Goal: Navigation & Orientation: Find specific page/section

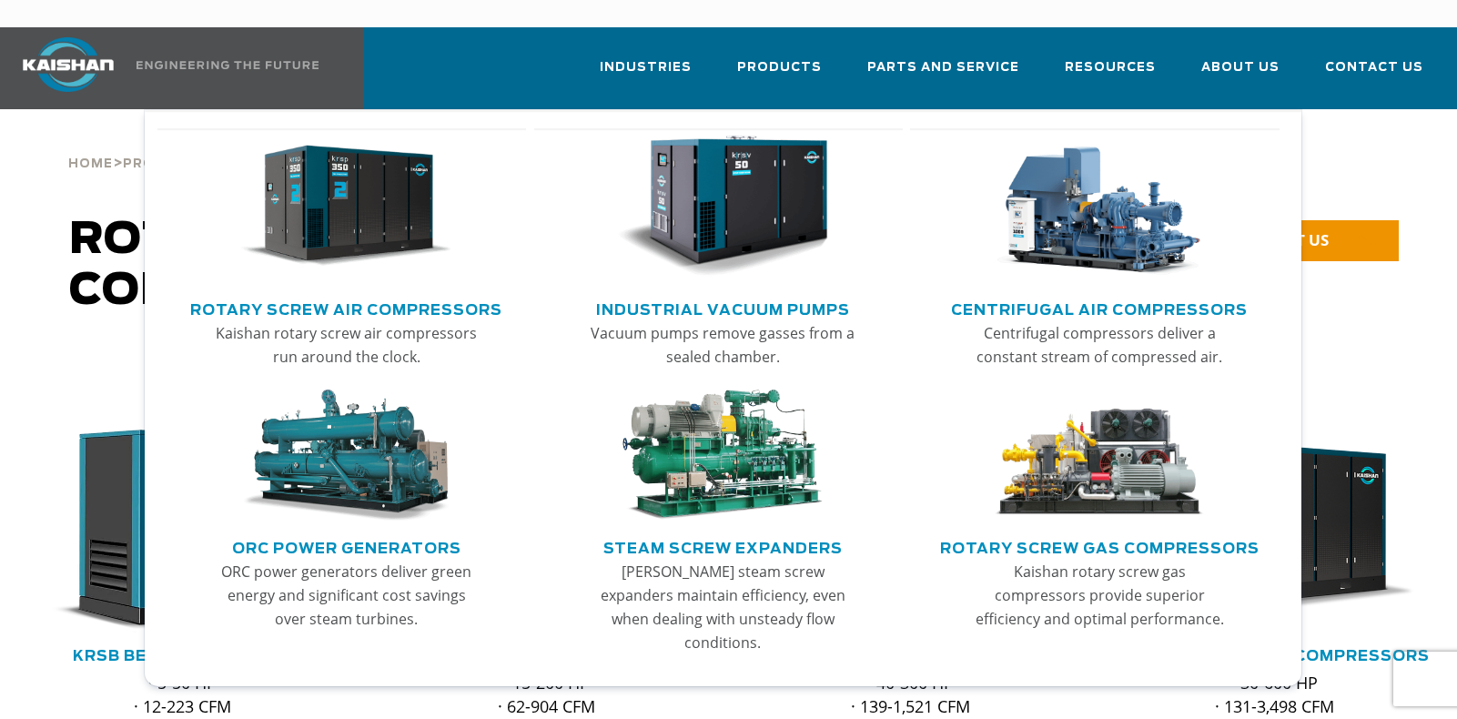
click at [1095, 483] on img "Main menu" at bounding box center [1099, 455] width 211 height 132
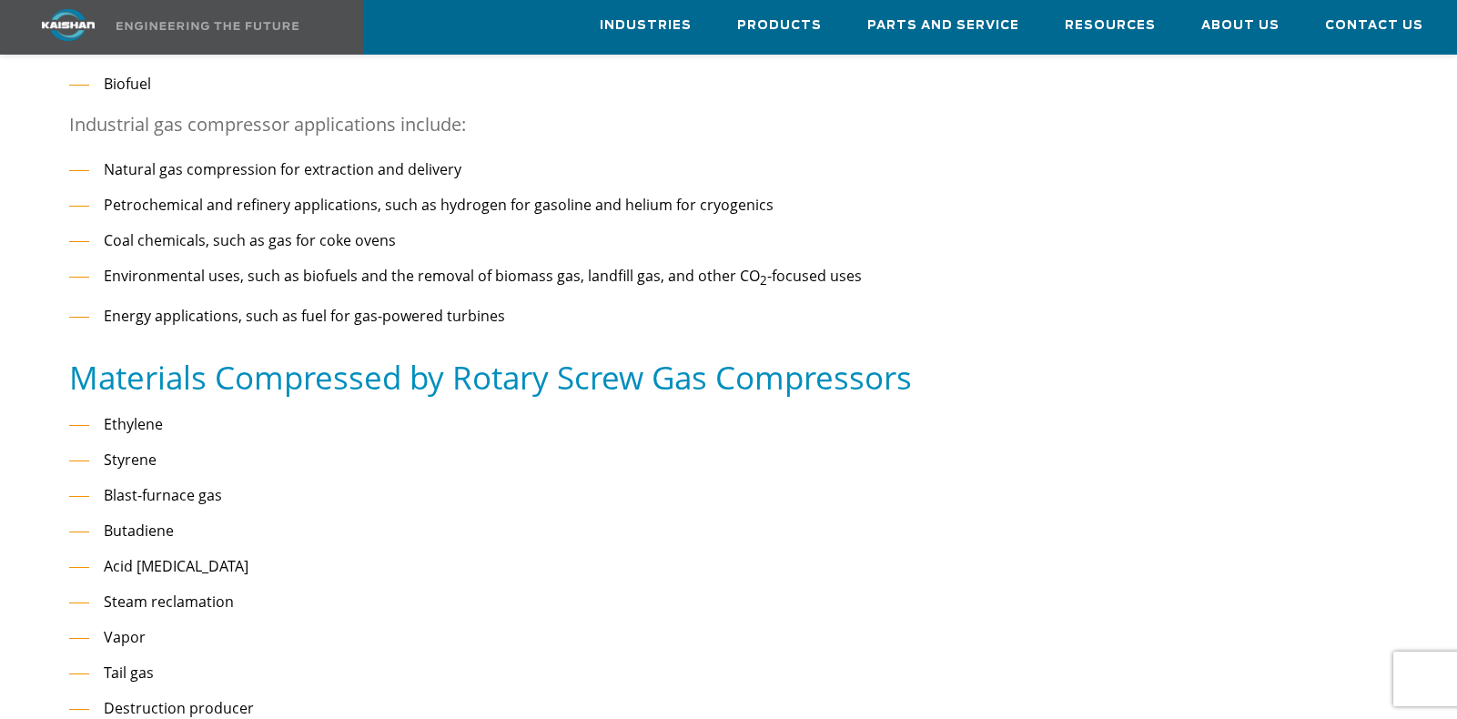
scroll to position [1025, 0]
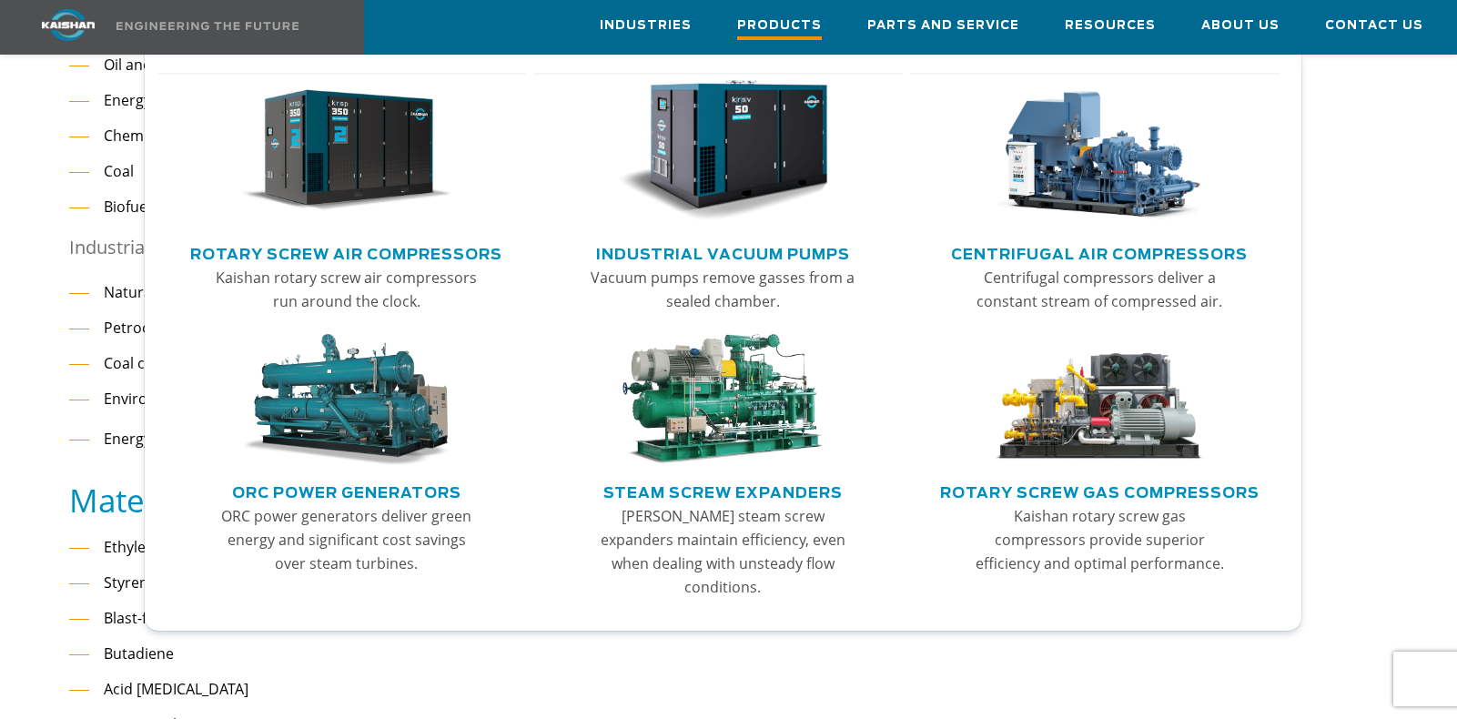
click at [771, 23] on span "Products" at bounding box center [779, 27] width 85 height 25
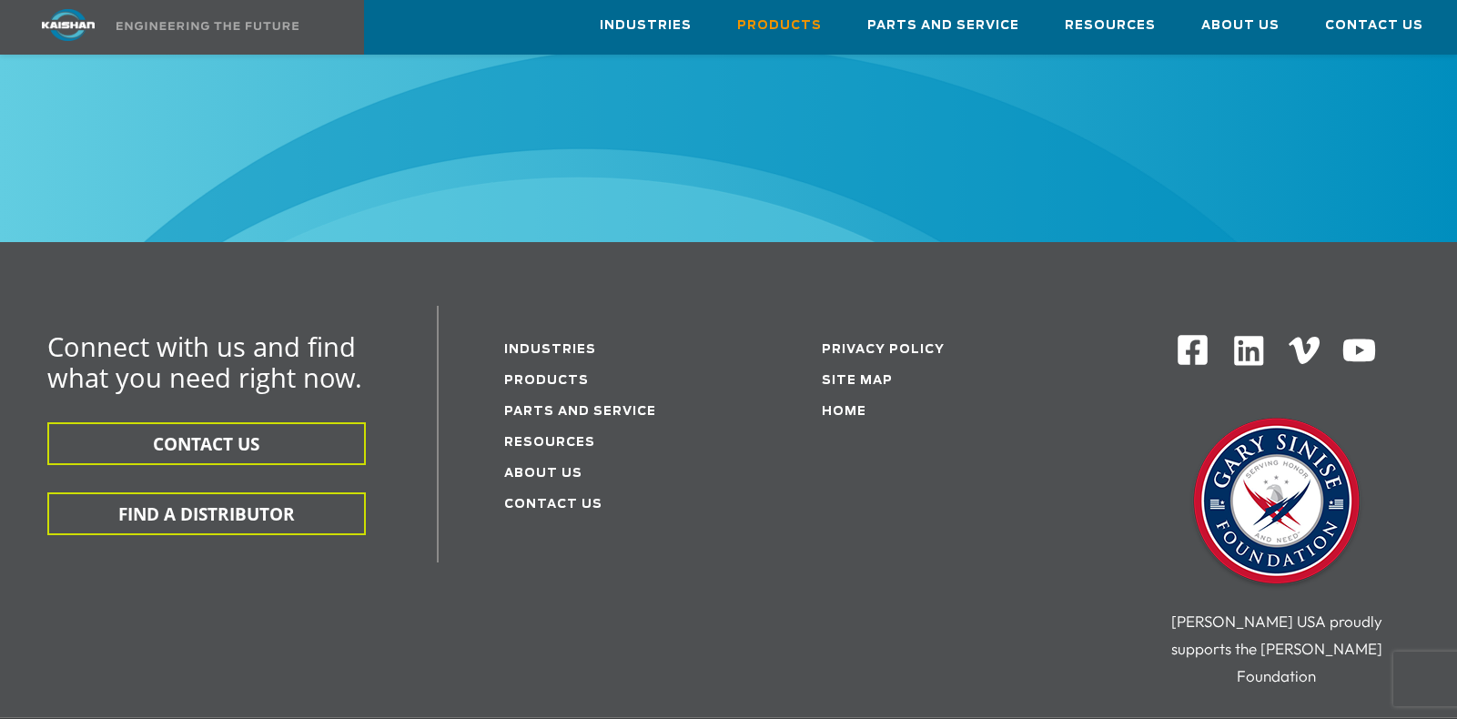
scroll to position [2842, 0]
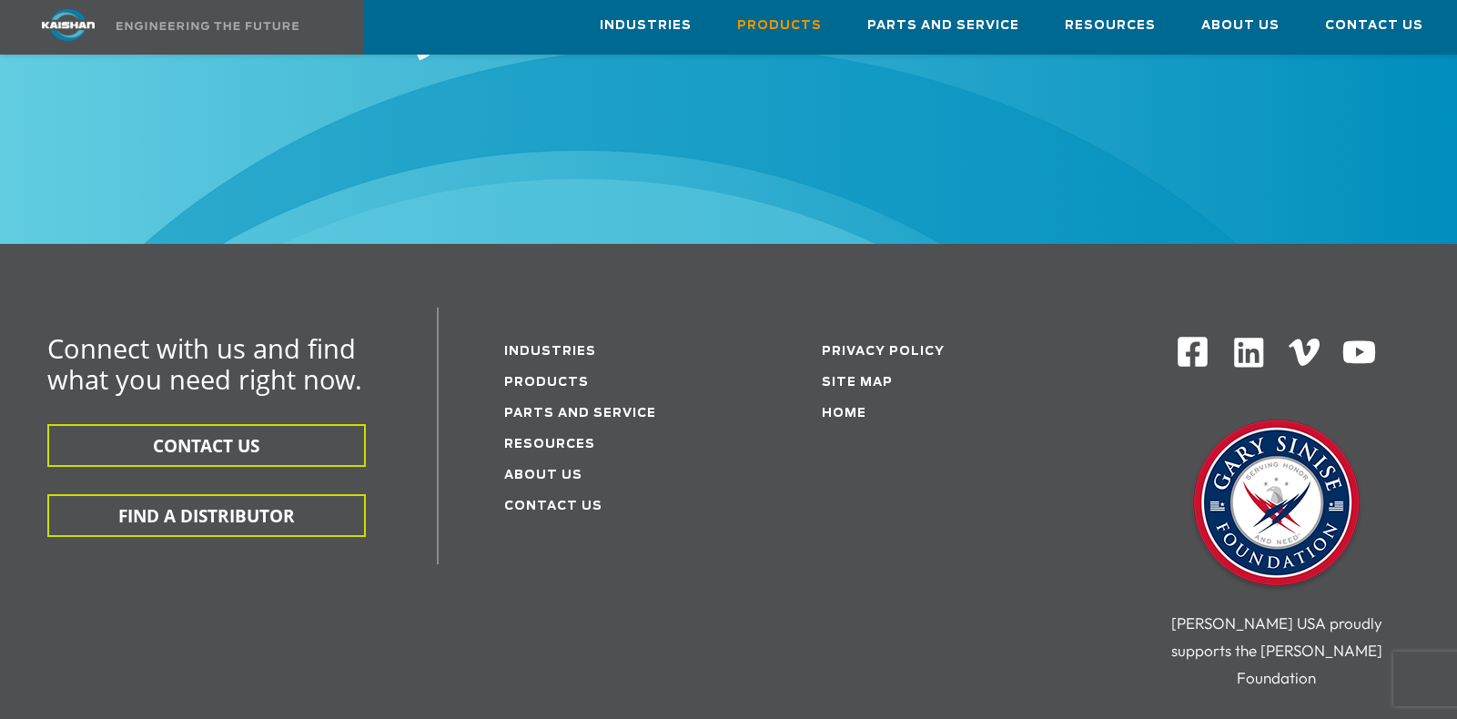
click at [576, 428] on li "Resources" at bounding box center [615, 443] width 222 height 31
click at [574, 439] on link "Resources" at bounding box center [549, 445] width 91 height 12
